Goal: Go to known website: Access a specific website the user already knows

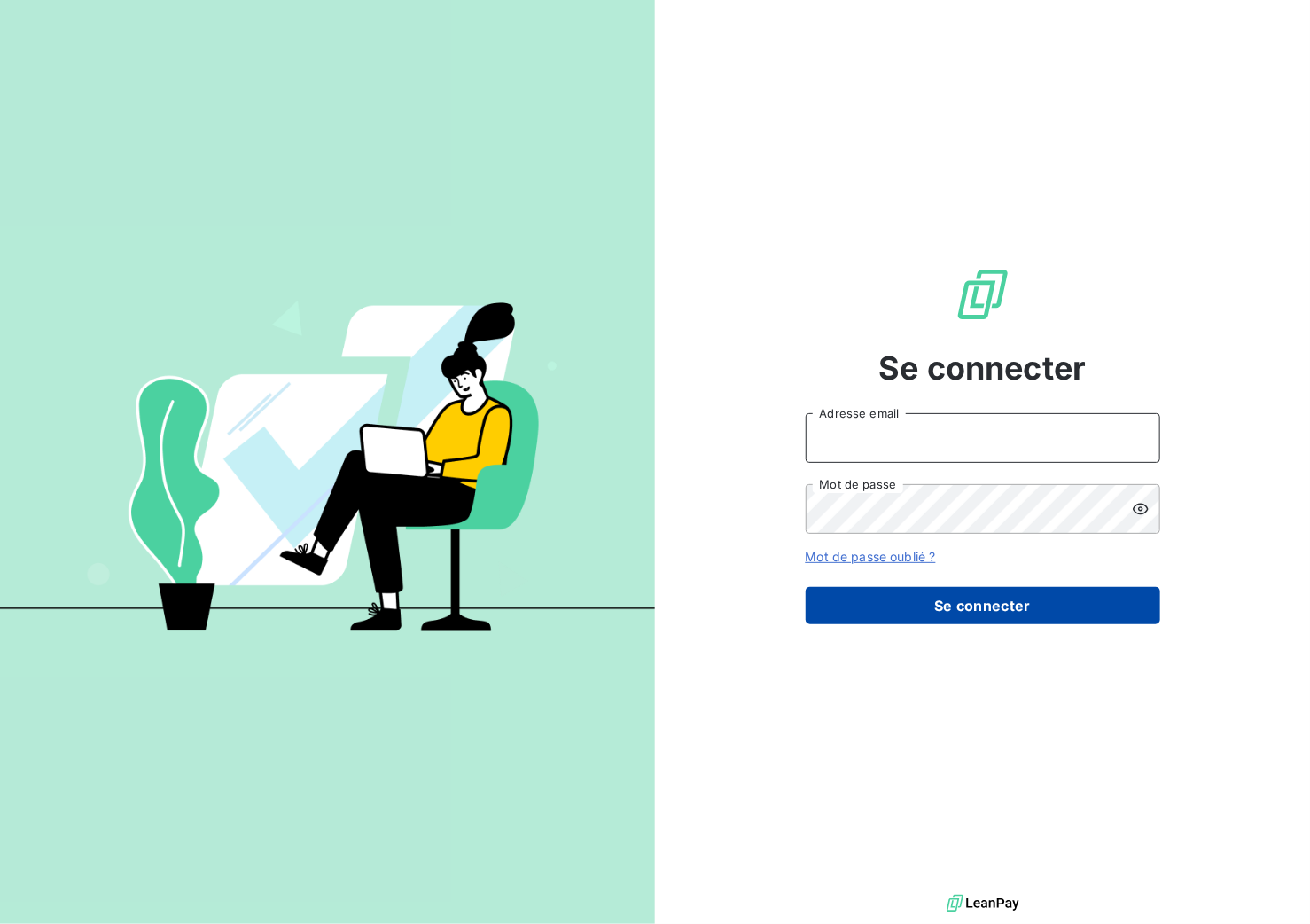
type input "[PERSON_NAME][EMAIL_ADDRESS][DOMAIN_NAME]"
click at [902, 614] on button "Se connecter" at bounding box center [983, 606] width 355 height 37
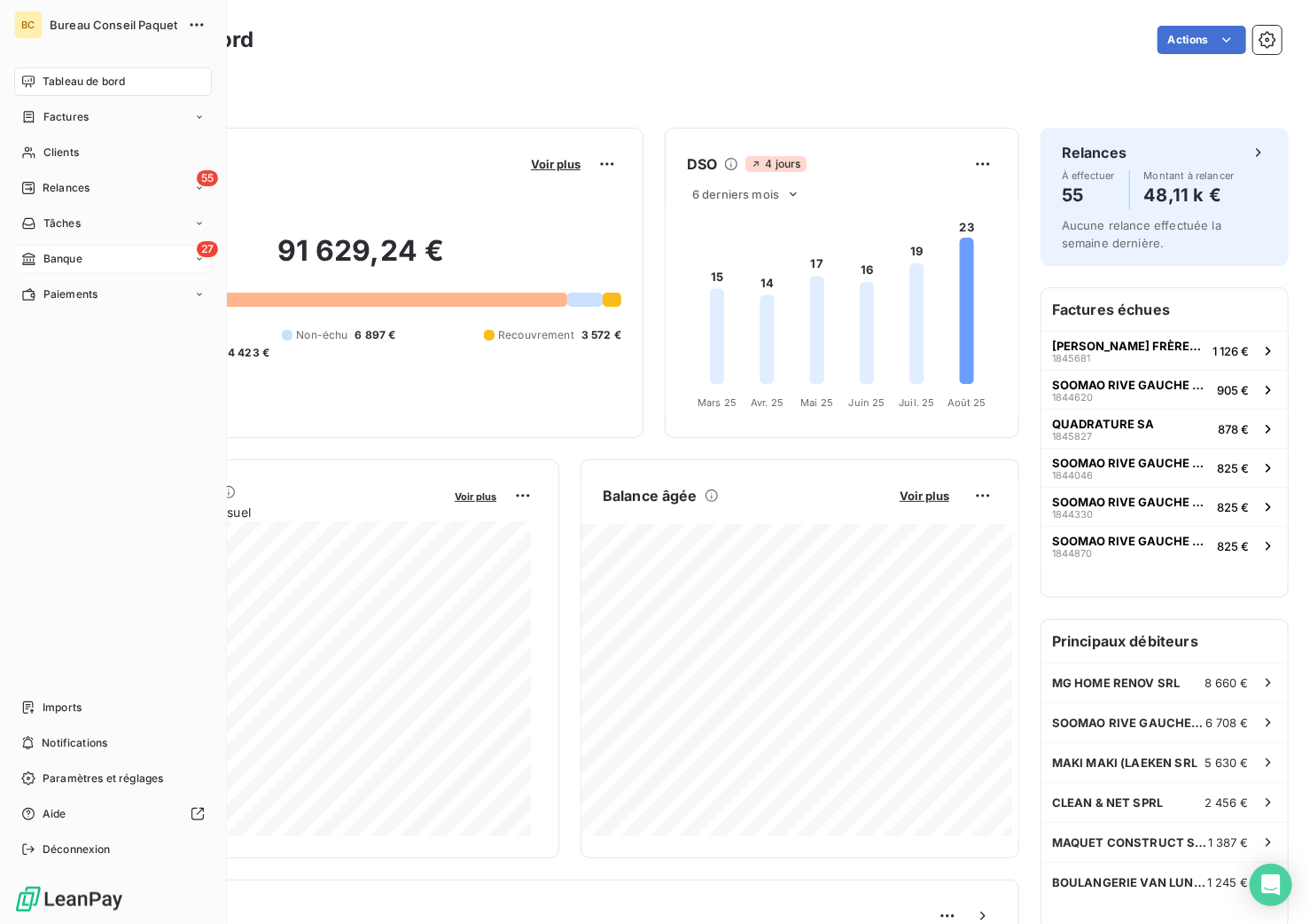
click at [53, 262] on span "Banque" at bounding box center [63, 259] width 39 height 16
